Goal: Information Seeking & Learning: Compare options

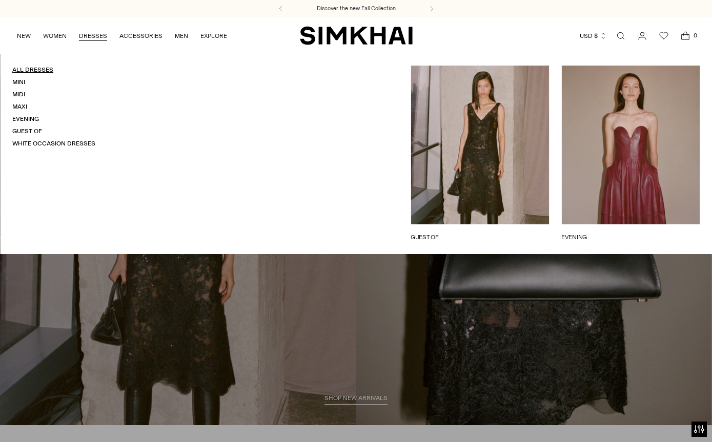
click at [42, 67] on link "All Dresses" at bounding box center [32, 69] width 41 height 7
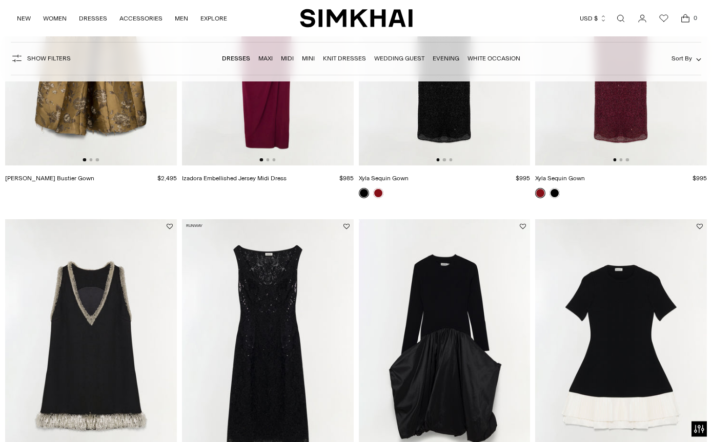
scroll to position [864, 0]
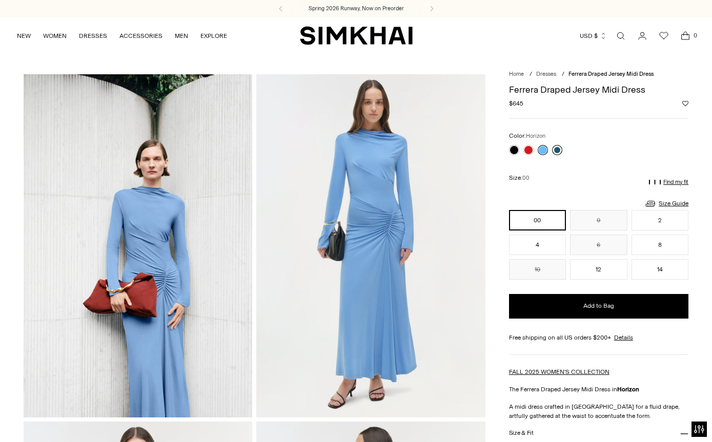
click at [559, 152] on link at bounding box center [557, 150] width 10 height 10
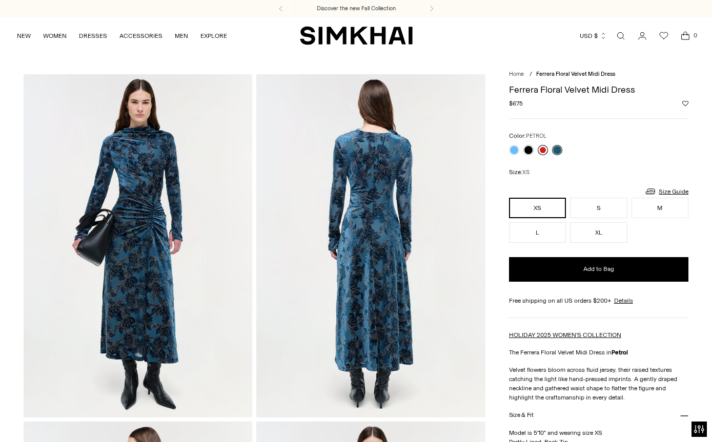
click at [544, 154] on link at bounding box center [543, 150] width 10 height 10
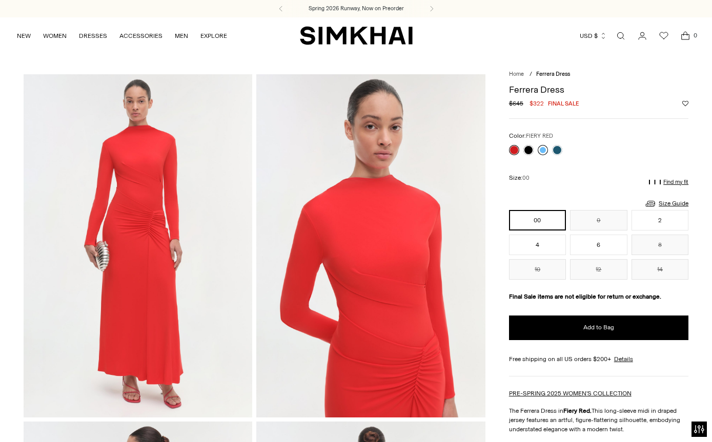
click at [543, 148] on link at bounding box center [543, 150] width 10 height 10
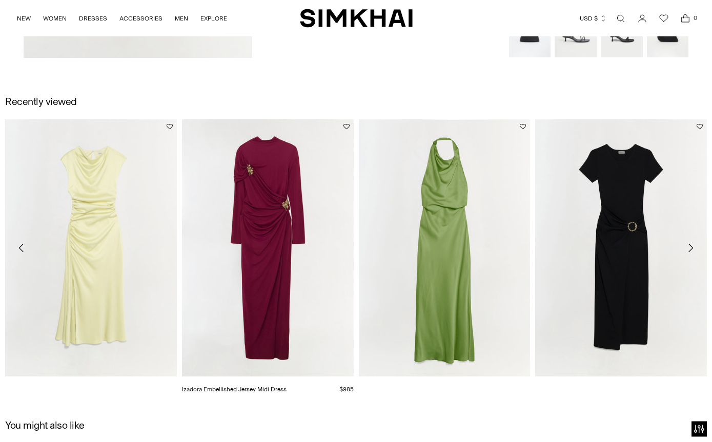
scroll to position [1403, 0]
click at [102, 386] on link "[PERSON_NAME] Satin Midi Dress" at bounding box center [53, 389] width 97 height 7
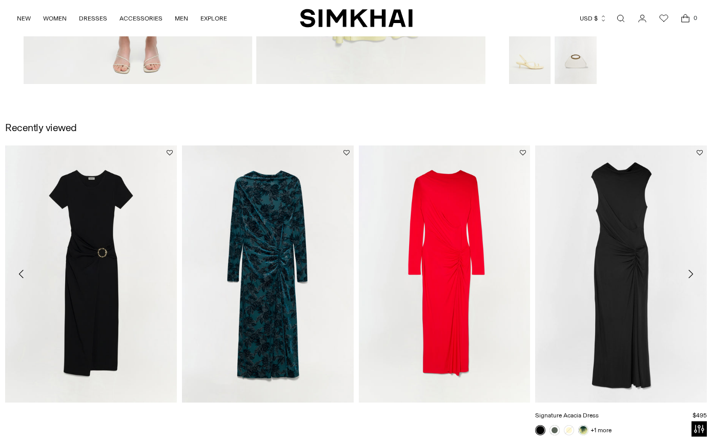
scroll to position [1029, 0]
click at [694, 274] on icon "Move to next carousel slide" at bounding box center [690, 274] width 12 height 12
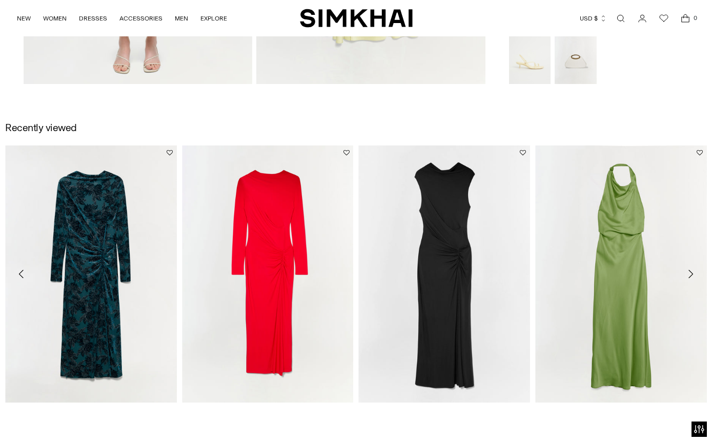
click at [691, 275] on icon "Move to next carousel slide" at bounding box center [690, 274] width 12 height 12
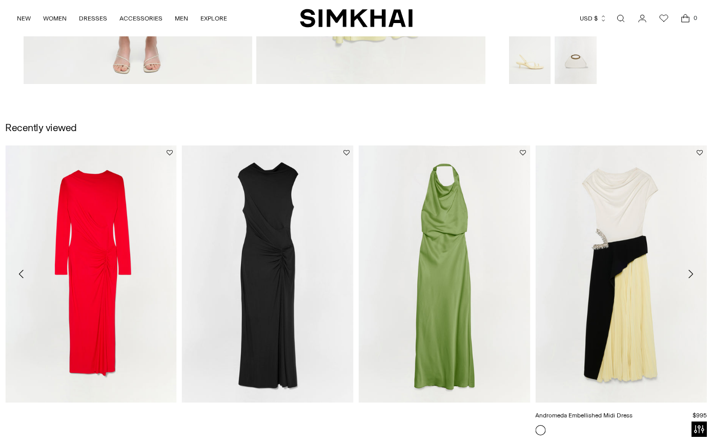
click at [589, 412] on link "Andromeda Embellished Midi Dress" at bounding box center [583, 415] width 97 height 7
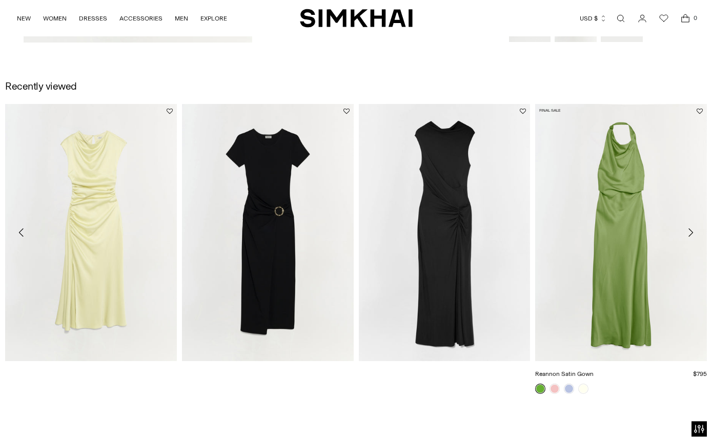
scroll to position [1441, 0]
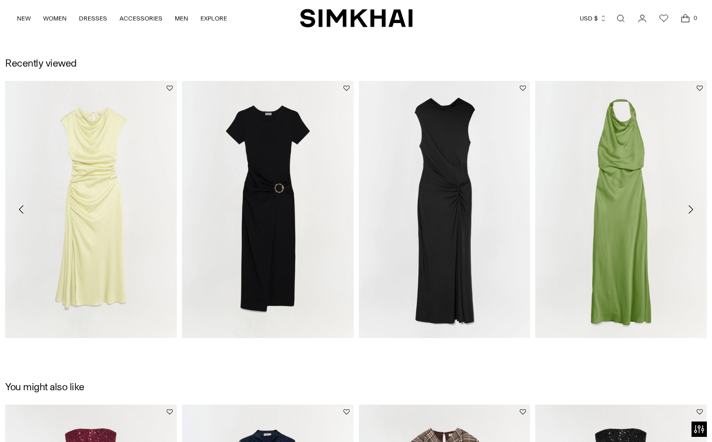
click at [693, 212] on icon "Move to next carousel slide" at bounding box center [690, 210] width 12 height 12
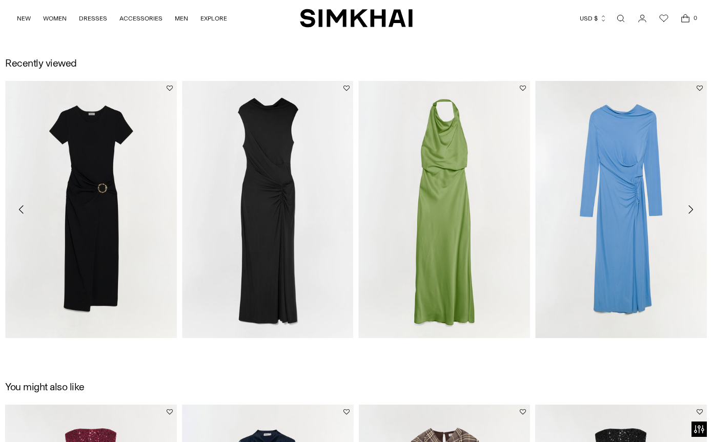
click at [692, 215] on icon "Move to next carousel slide" at bounding box center [690, 210] width 12 height 12
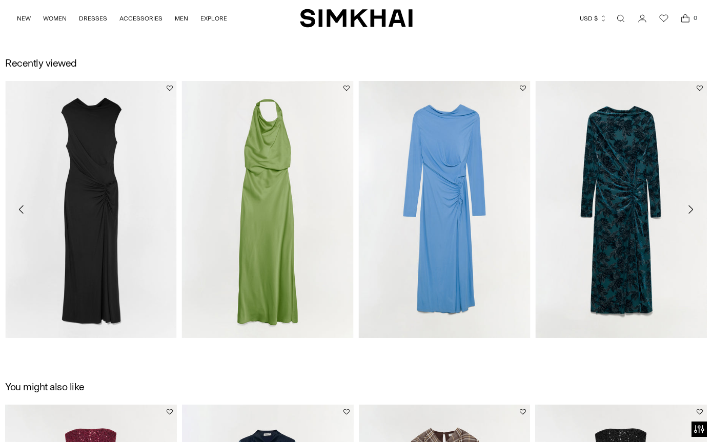
click at [692, 215] on icon "Move to next carousel slide" at bounding box center [690, 210] width 12 height 12
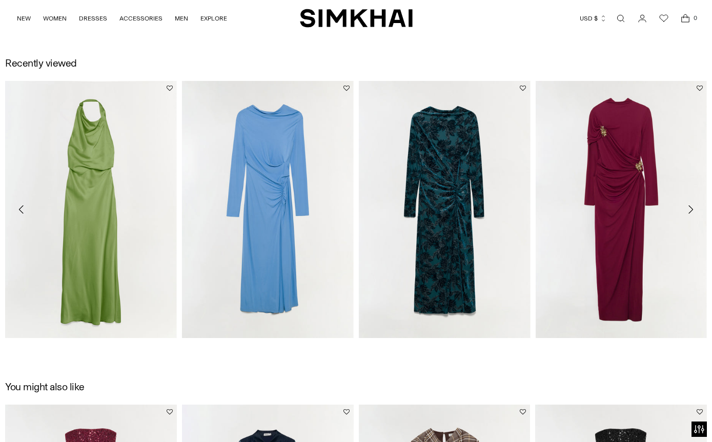
click at [688, 212] on icon "Move to next carousel slide" at bounding box center [690, 210] width 12 height 12
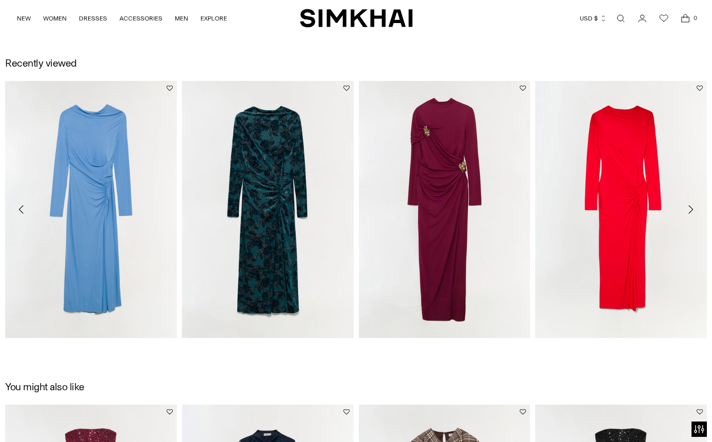
click at [690, 211] on icon "Move to next carousel slide" at bounding box center [690, 210] width 12 height 12
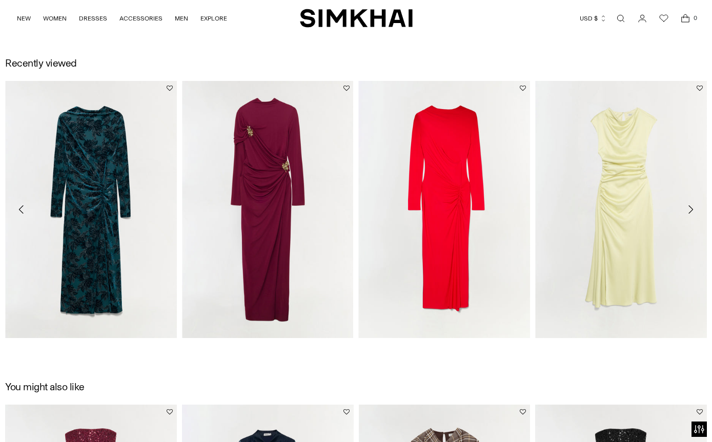
click at [690, 211] on icon "Move to next carousel slide" at bounding box center [690, 210] width 12 height 12
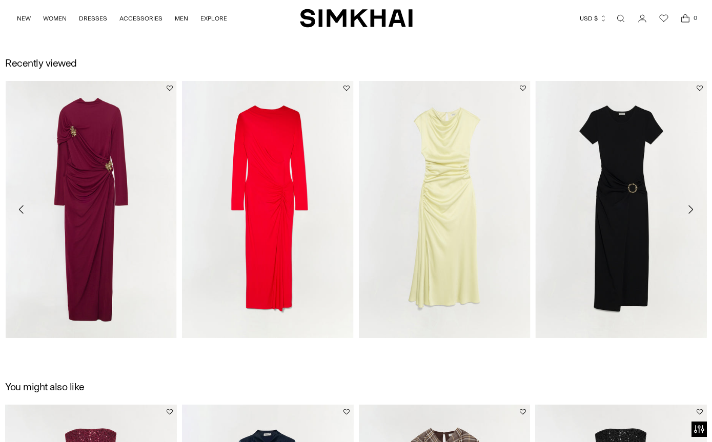
click at [690, 211] on icon "Move to next carousel slide" at bounding box center [690, 210] width 12 height 12
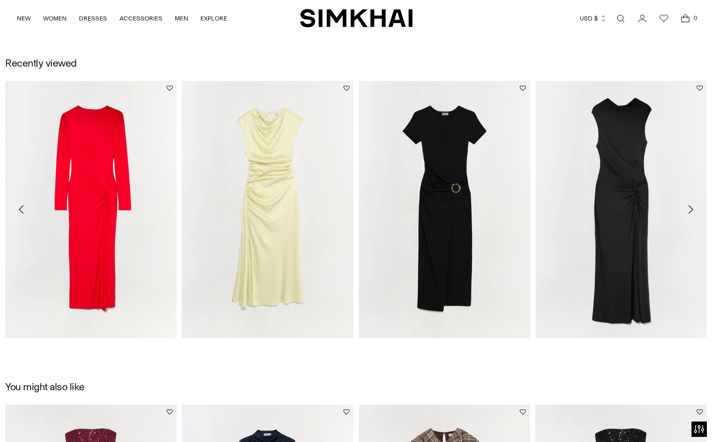
click at [690, 211] on icon "Move to next carousel slide" at bounding box center [690, 210] width 12 height 12
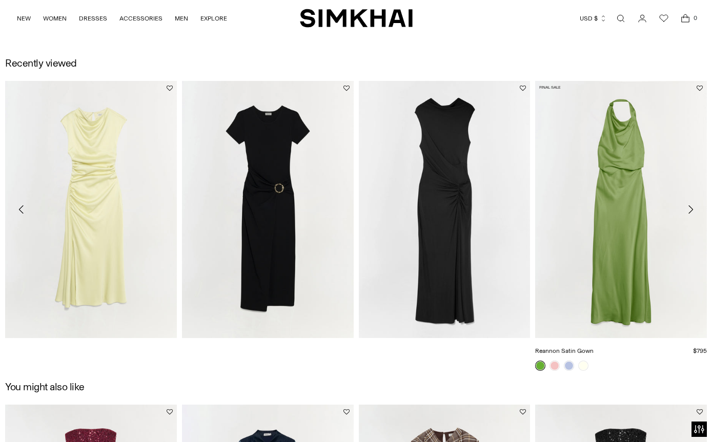
click at [594, 348] on link "Reannon Satin Gown" at bounding box center [564, 351] width 58 height 7
